Goal: Information Seeking & Learning: Learn about a topic

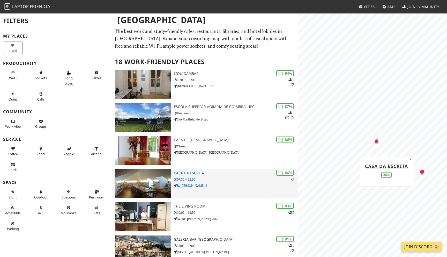
click at [162, 180] on img at bounding box center [143, 183] width 56 height 29
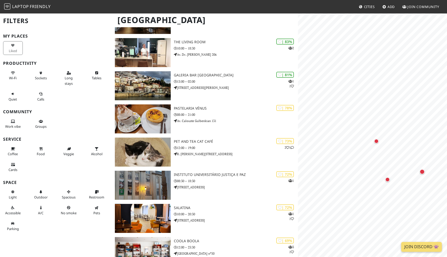
scroll to position [197, 0]
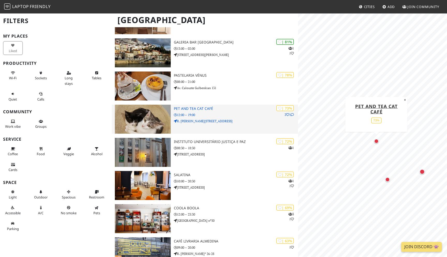
click at [162, 120] on img at bounding box center [143, 119] width 56 height 29
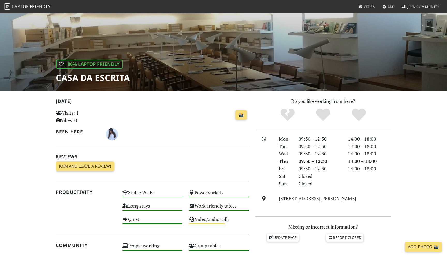
scroll to position [29, 0]
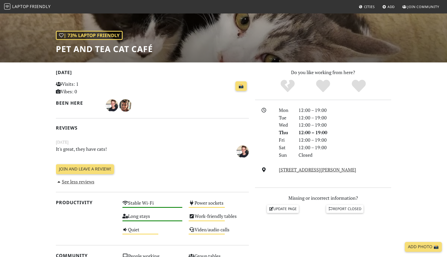
scroll to position [58, 0]
